Goal: Information Seeking & Learning: Learn about a topic

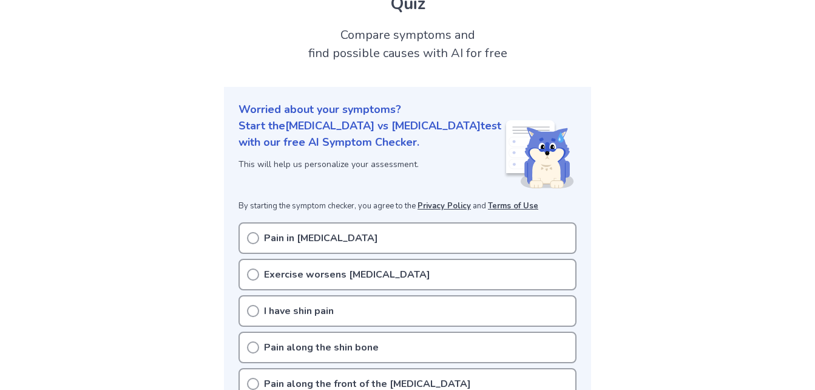
click at [248, 259] on div "Exercise worsens [MEDICAL_DATA]" at bounding box center [408, 275] width 338 height 32
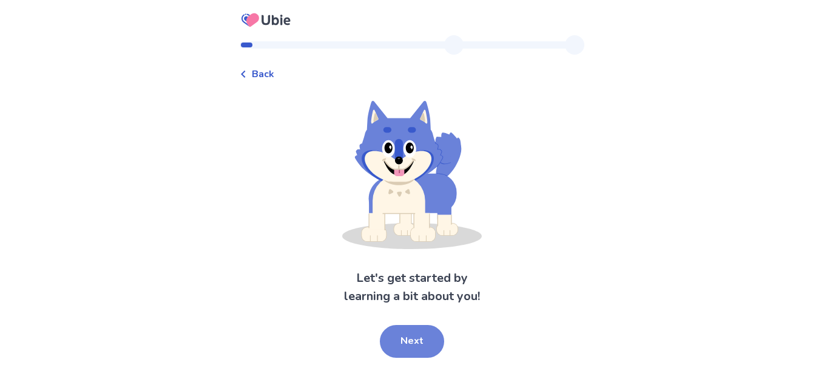
click at [415, 336] on button "Next" at bounding box center [412, 341] width 64 height 33
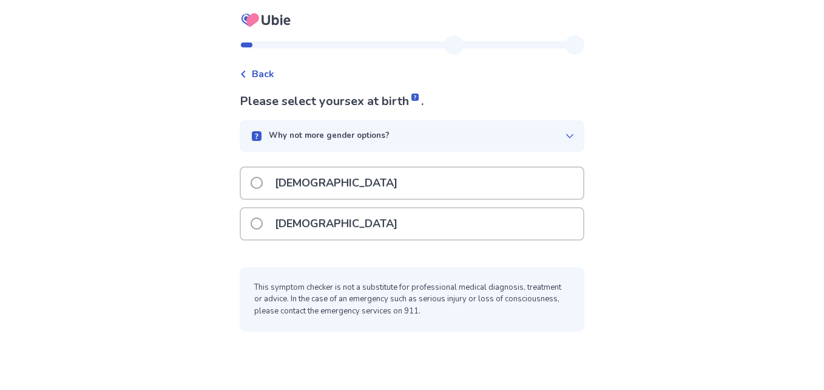
click at [272, 214] on label "Female" at bounding box center [328, 223] width 154 height 31
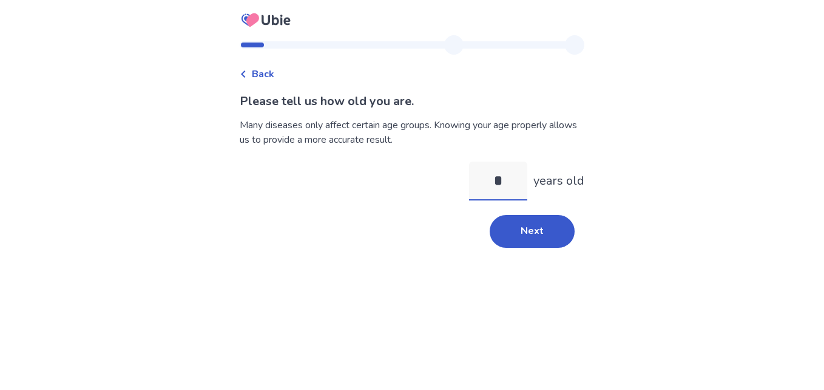
type input "**"
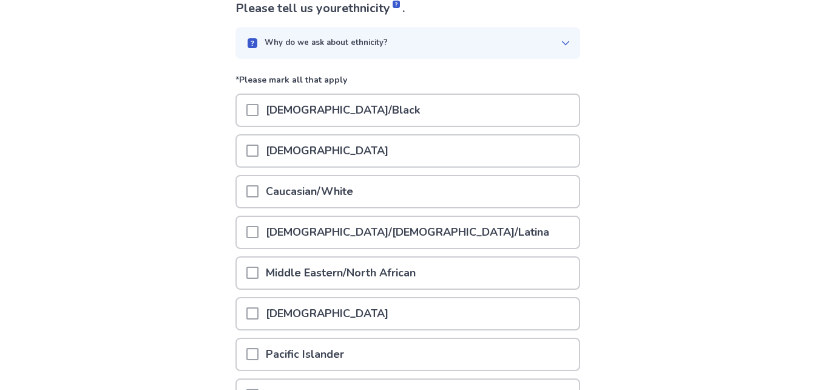
scroll to position [94, 0]
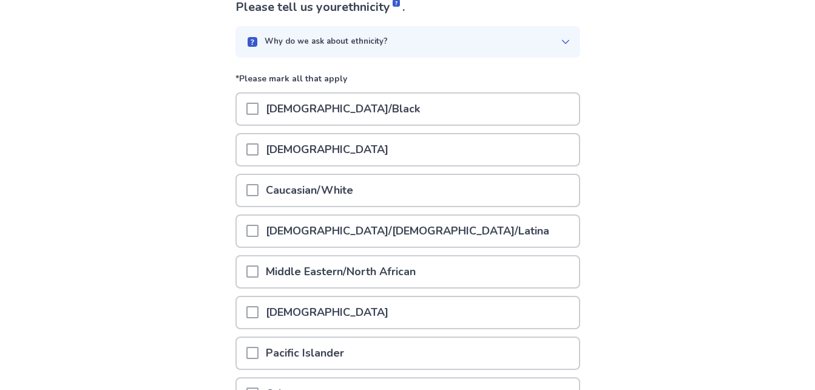
click at [254, 198] on div at bounding box center [252, 190] width 12 height 31
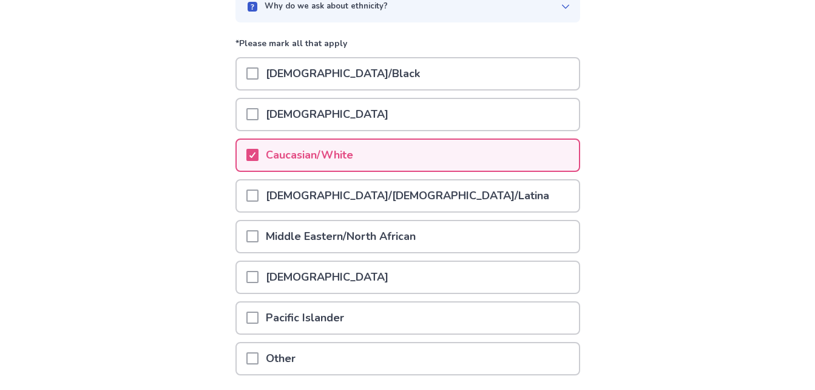
scroll to position [223, 0]
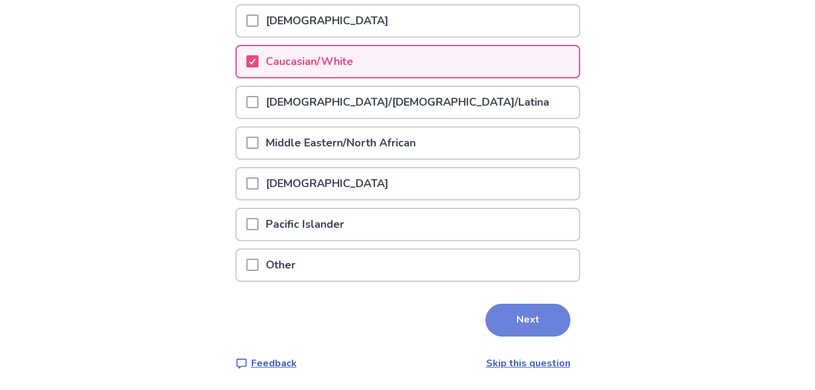
click at [515, 313] on button "Next" at bounding box center [528, 320] width 85 height 33
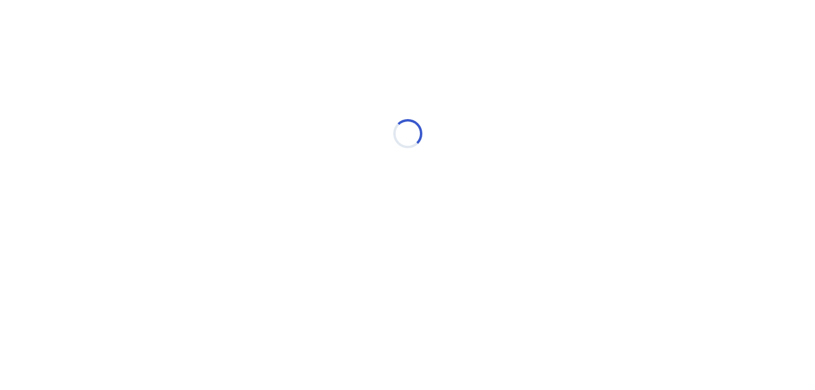
scroll to position [0, 0]
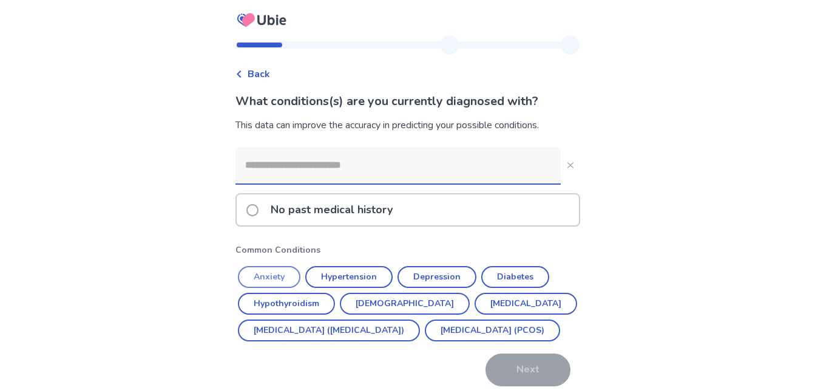
click at [276, 275] on button "Anxiety" at bounding box center [269, 277] width 63 height 22
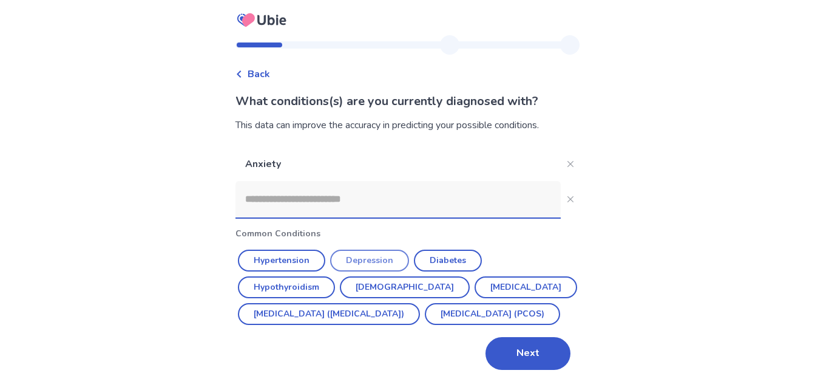
click at [370, 257] on button "Depression" at bounding box center [369, 261] width 79 height 22
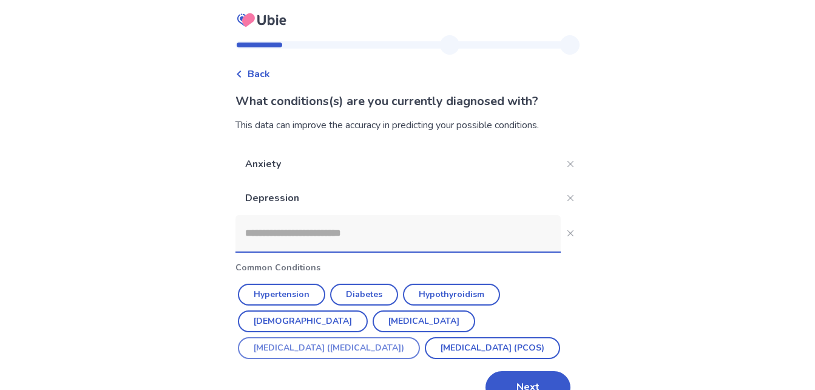
click at [390, 337] on button "Irritable Bowel Syndrome (IBS)" at bounding box center [329, 348] width 182 height 22
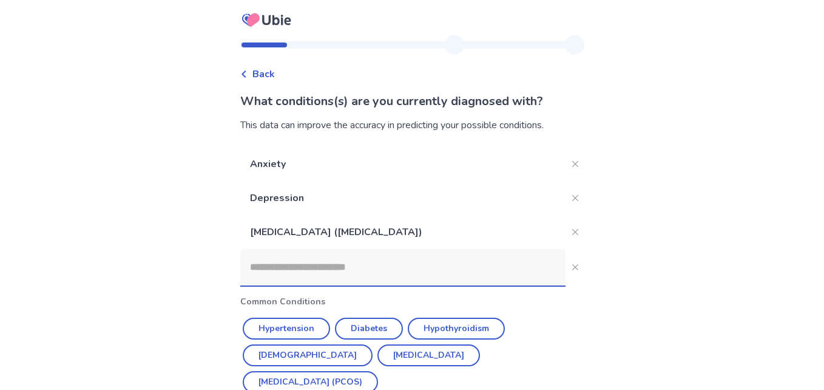
scroll to position [36, 0]
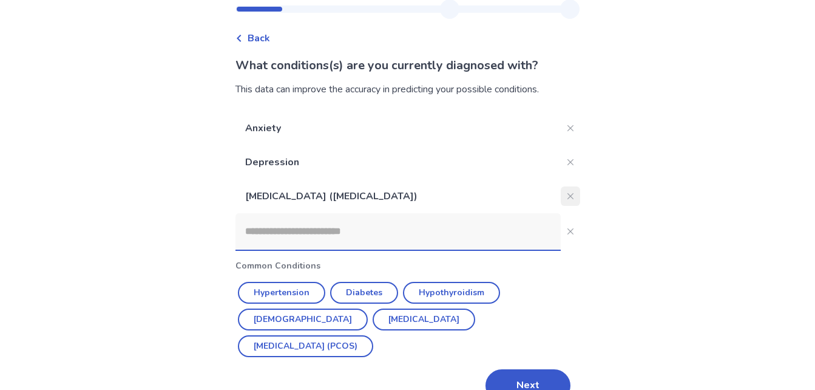
click at [561, 197] on button "Close" at bounding box center [570, 195] width 19 height 19
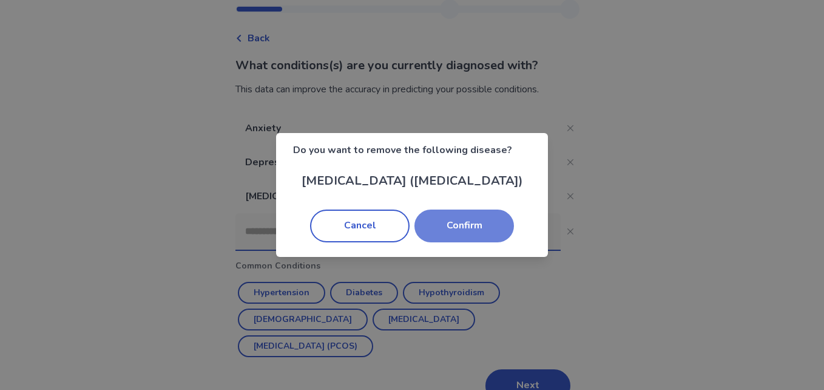
click at [488, 231] on button "Confirm" at bounding box center [465, 225] width 100 height 33
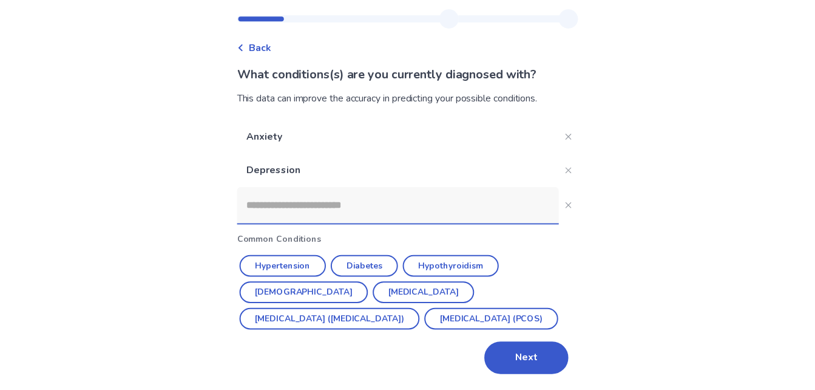
scroll to position [29, 0]
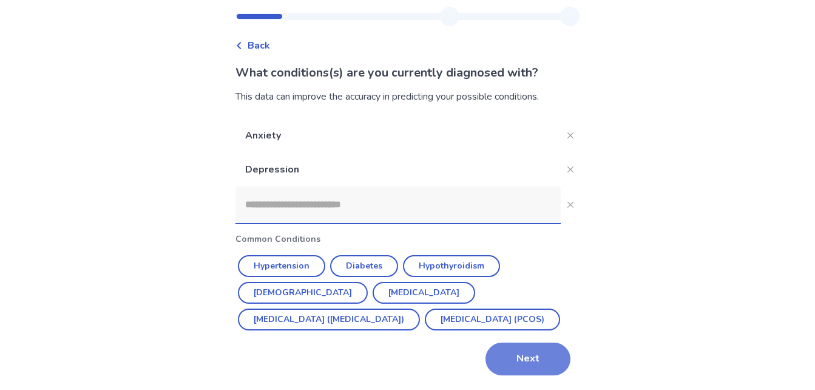
click at [521, 352] on button "Next" at bounding box center [528, 358] width 85 height 33
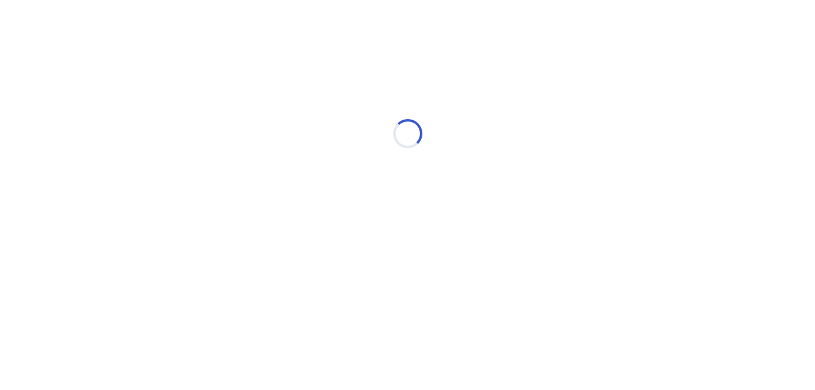
scroll to position [0, 0]
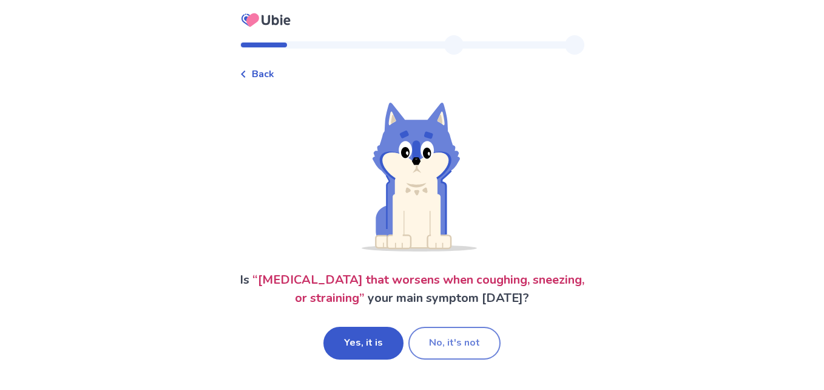
click at [442, 347] on button "No, it's not" at bounding box center [455, 343] width 92 height 33
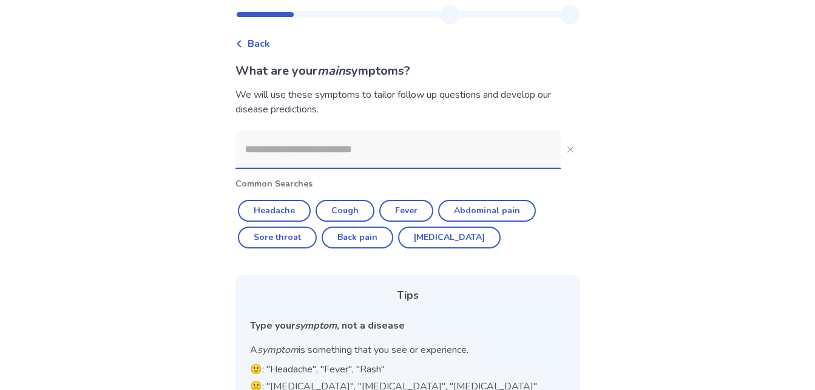
scroll to position [27, 0]
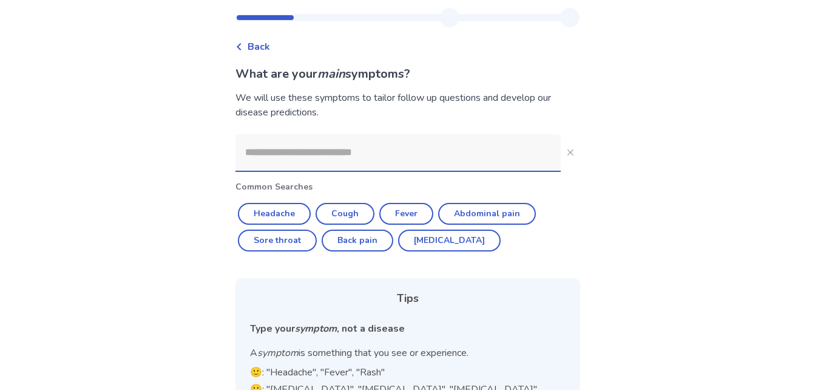
click at [274, 155] on input at bounding box center [398, 152] width 325 height 36
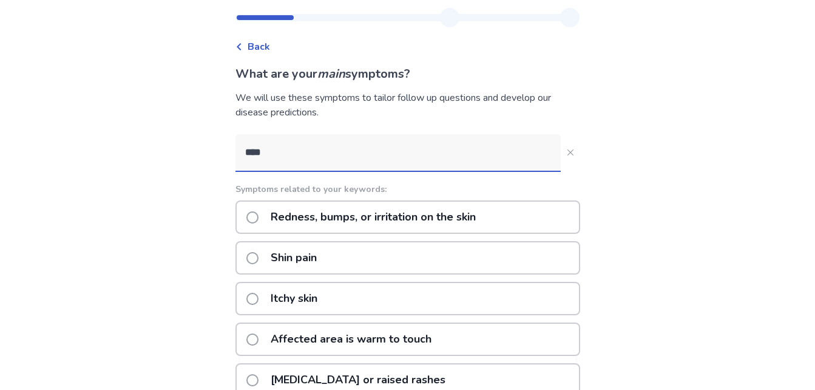
type input "****"
click at [259, 257] on span at bounding box center [252, 258] width 12 height 12
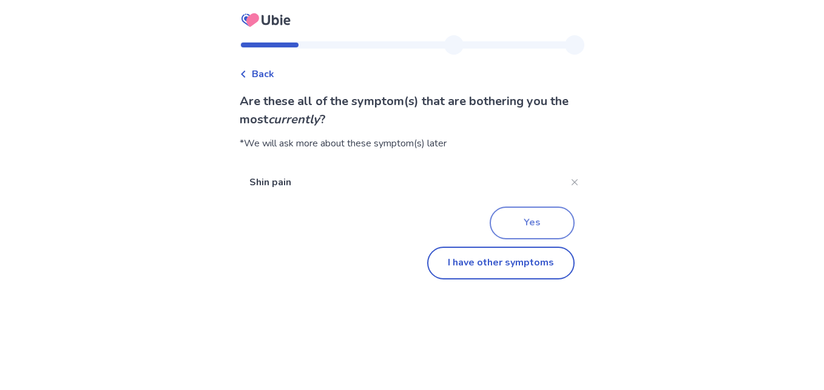
click at [507, 217] on button "Yes" at bounding box center [532, 222] width 85 height 33
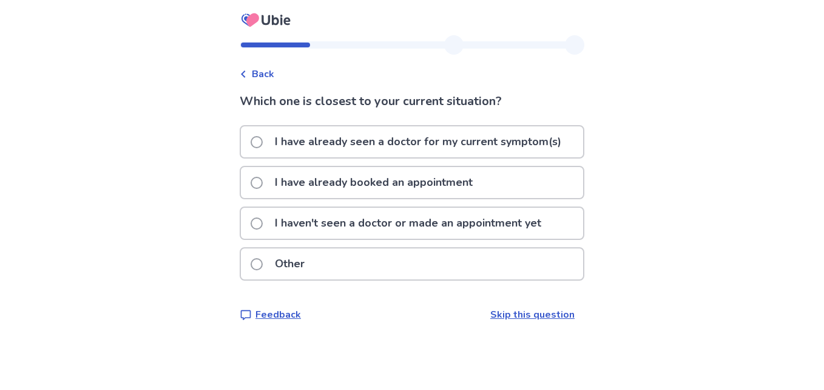
click at [262, 223] on span at bounding box center [257, 223] width 12 height 12
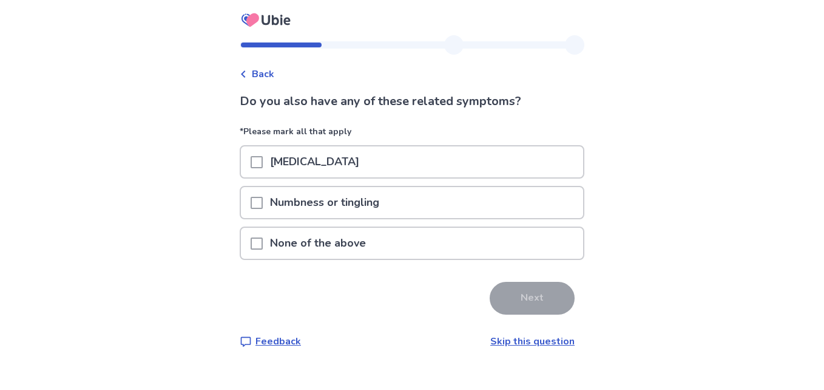
click at [257, 248] on div "None of the above" at bounding box center [412, 243] width 342 height 31
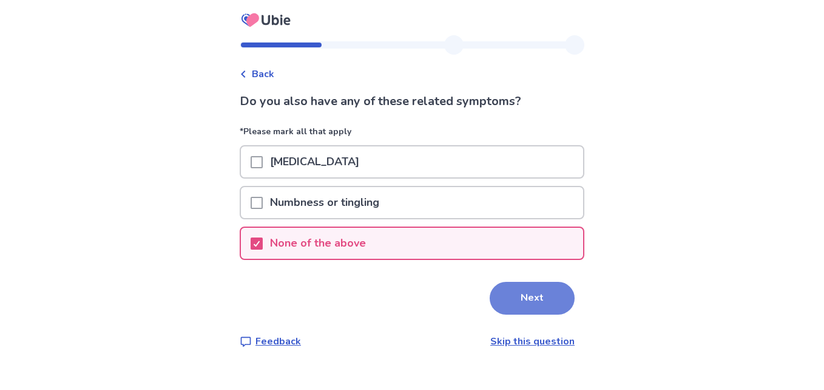
click at [506, 302] on button "Next" at bounding box center [532, 298] width 85 height 33
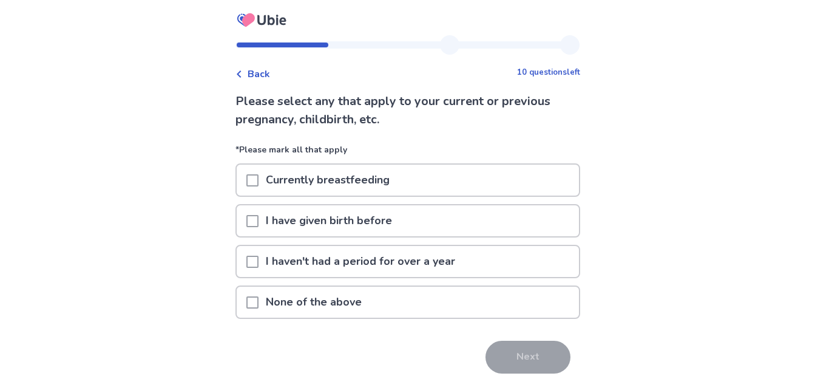
click at [257, 304] on span at bounding box center [252, 302] width 12 height 12
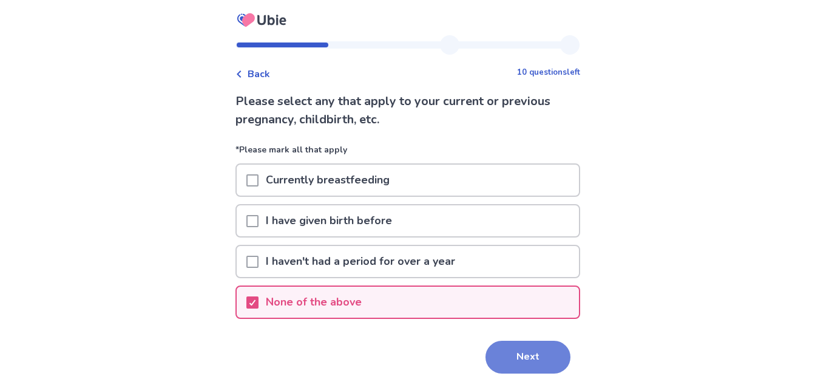
click at [510, 370] on button "Next" at bounding box center [528, 357] width 85 height 33
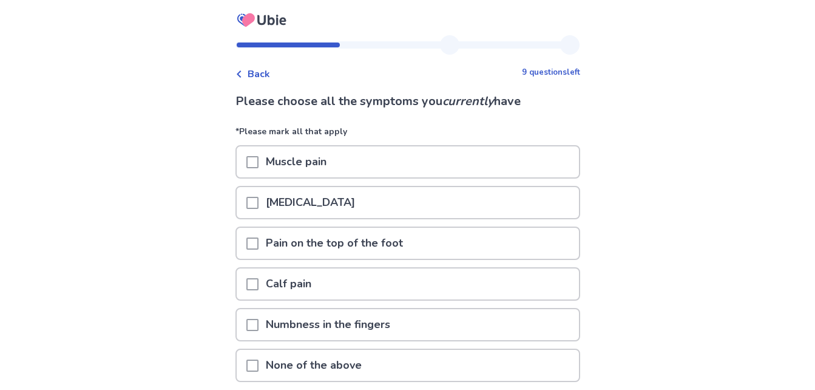
click at [259, 203] on span at bounding box center [252, 203] width 12 height 12
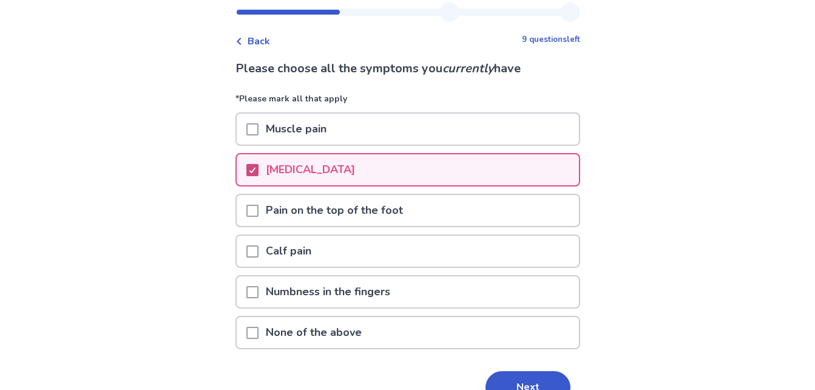
scroll to position [33, 0]
click at [255, 168] on polyline at bounding box center [252, 169] width 5 height 5
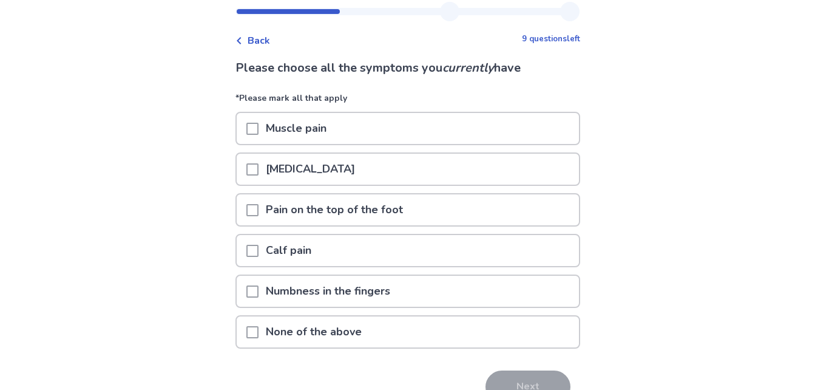
click at [259, 250] on span at bounding box center [252, 251] width 12 height 12
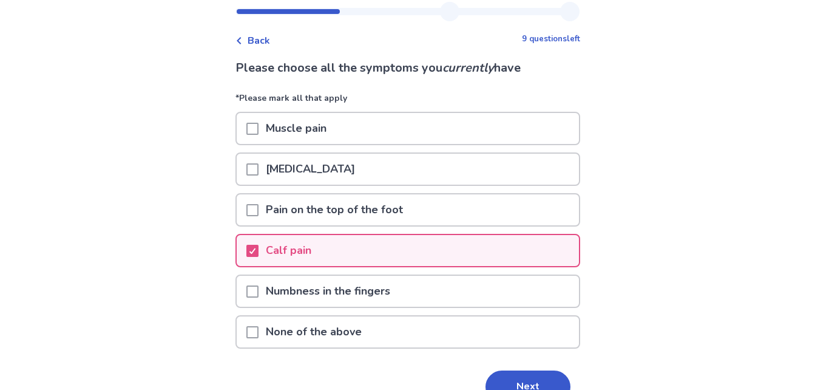
click at [254, 166] on span at bounding box center [252, 169] width 12 height 12
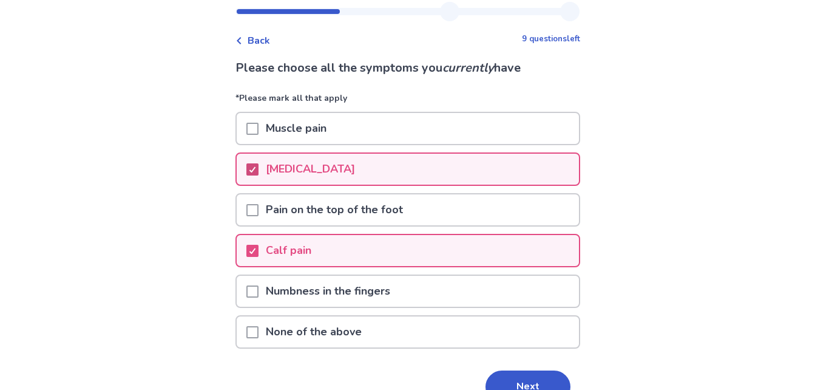
scroll to position [100, 0]
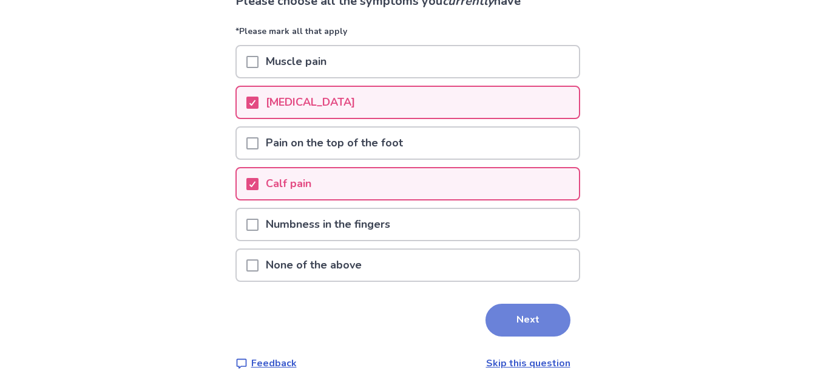
click at [500, 325] on button "Next" at bounding box center [528, 320] width 85 height 33
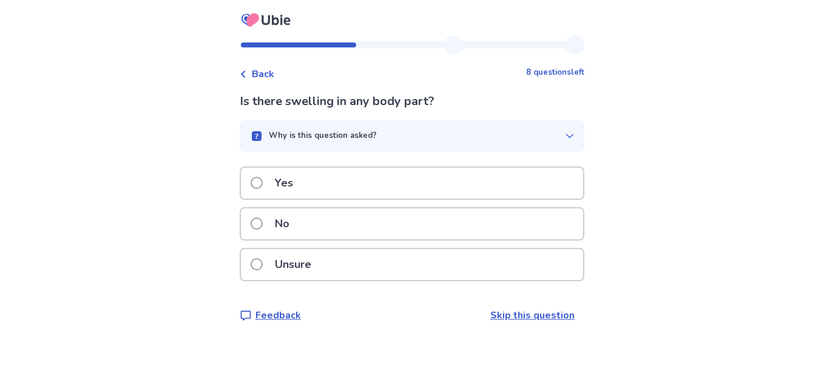
click at [307, 227] on div "No" at bounding box center [412, 223] width 342 height 31
click at [388, 269] on div "Unsure" at bounding box center [412, 264] width 342 height 31
click at [275, 178] on p "Yes" at bounding box center [284, 183] width 33 height 31
click at [277, 220] on p "No" at bounding box center [282, 223] width 29 height 31
click at [273, 236] on label "No" at bounding box center [274, 223] width 46 height 31
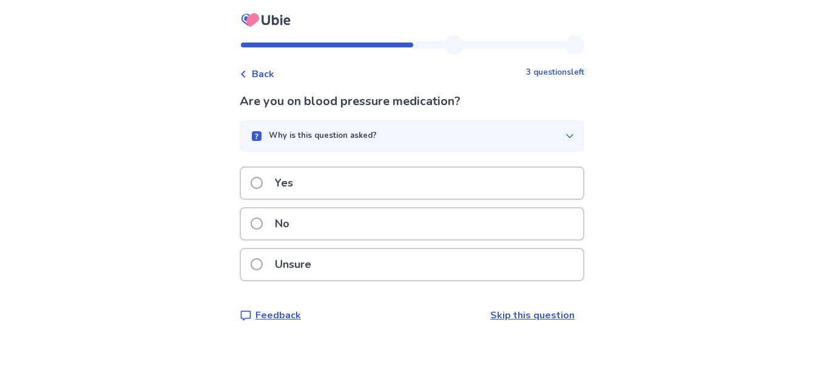
click at [273, 236] on label "No" at bounding box center [274, 223] width 46 height 31
click at [297, 220] on p "No" at bounding box center [282, 223] width 29 height 31
click at [271, 187] on label "Yes" at bounding box center [276, 183] width 50 height 31
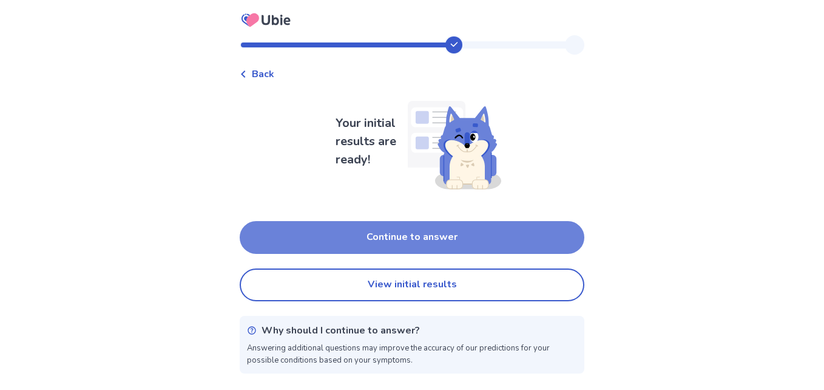
click at [352, 242] on button "Continue to answer" at bounding box center [412, 237] width 345 height 33
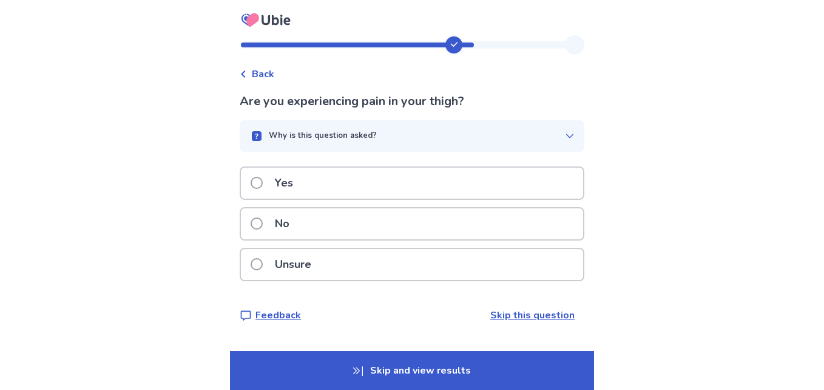
click at [330, 232] on div "No" at bounding box center [412, 223] width 342 height 31
click at [273, 188] on label "Yes" at bounding box center [276, 183] width 50 height 31
click at [318, 219] on div "No" at bounding box center [412, 223] width 342 height 31
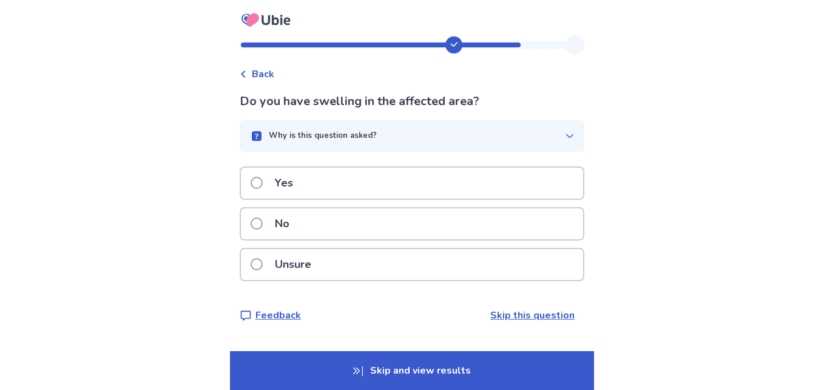
click at [318, 219] on div "No" at bounding box center [412, 223] width 342 height 31
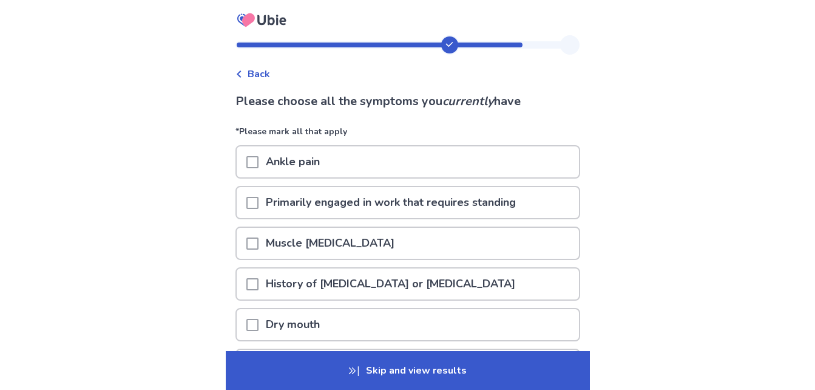
click at [259, 243] on span at bounding box center [252, 243] width 12 height 12
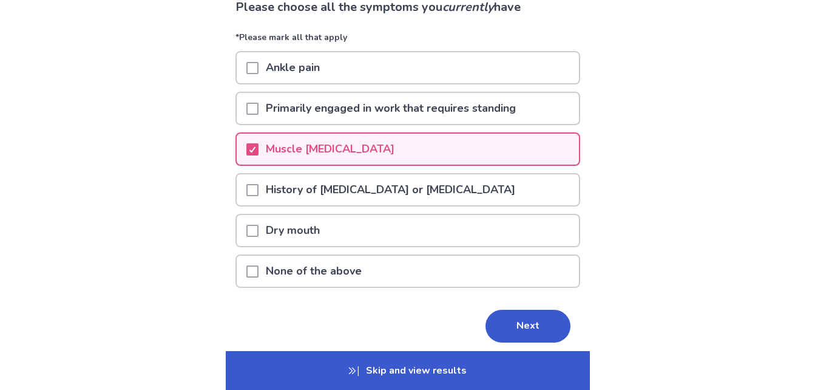
scroll to position [95, 0]
click at [514, 322] on button "Next" at bounding box center [528, 325] width 85 height 33
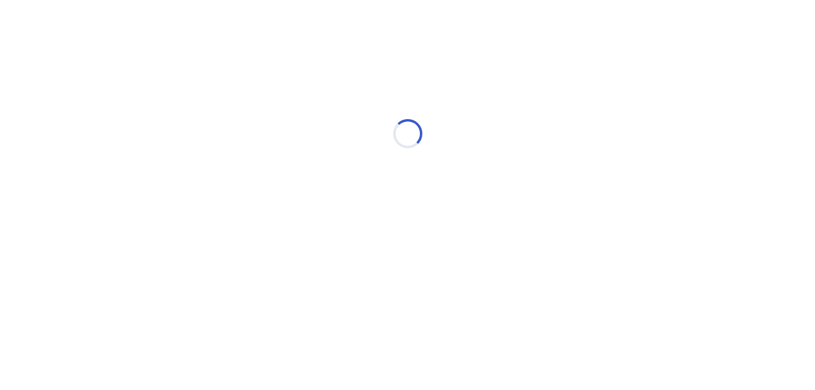
scroll to position [0, 0]
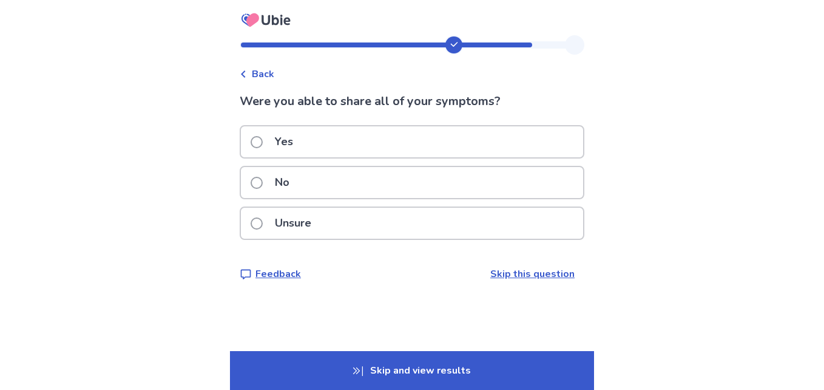
click at [376, 140] on div "Yes" at bounding box center [412, 141] width 342 height 31
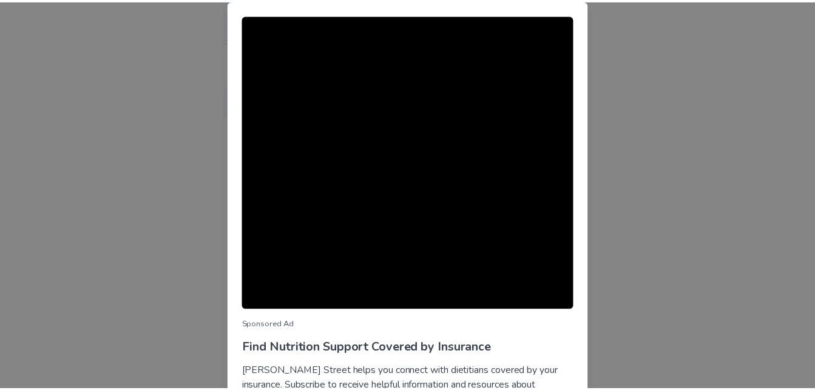
scroll to position [115, 0]
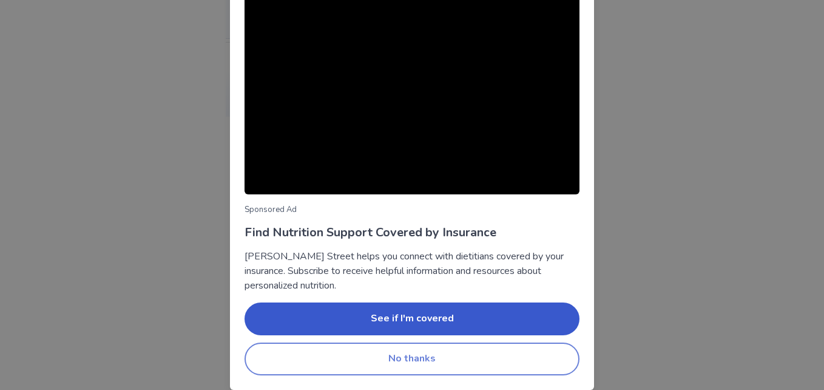
click at [430, 359] on button "No thanks" at bounding box center [412, 358] width 335 height 33
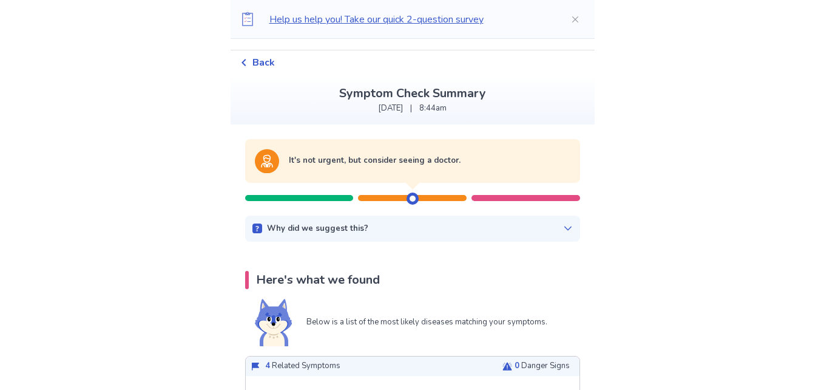
scroll to position [0, 0]
